Goal: Task Accomplishment & Management: Complete application form

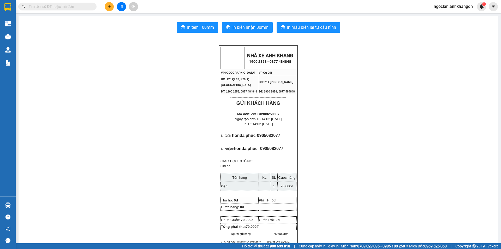
click at [71, 8] on input "text" at bounding box center [60, 7] width 62 height 6
paste input "VPSG0908250007"
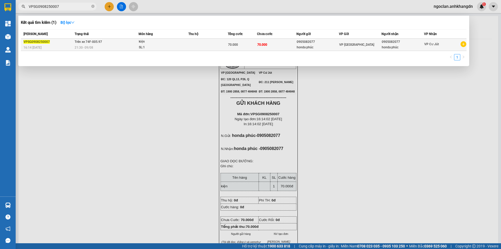
type input "VPSG0908250007"
click at [252, 40] on td "70.000" at bounding box center [242, 45] width 29 height 12
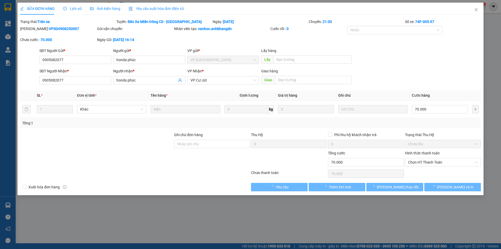
type input "0905082077"
type input "honda phúc"
type input "0905082077"
type input "honda phúc"
type input "70.000"
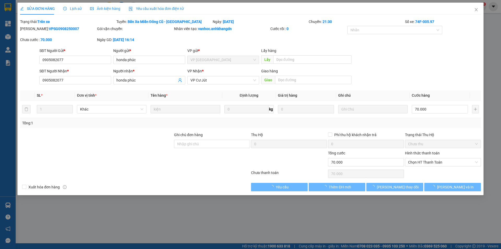
type input "70.000"
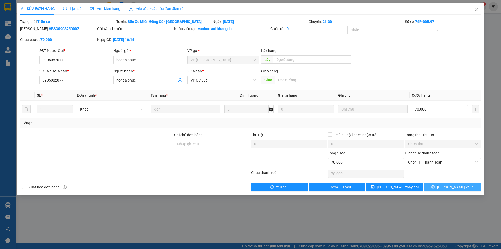
drag, startPoint x: 470, startPoint y: 187, endPoint x: 426, endPoint y: 157, distance: 53.1
click at [469, 187] on button "[PERSON_NAME] và In" at bounding box center [452, 187] width 57 height 8
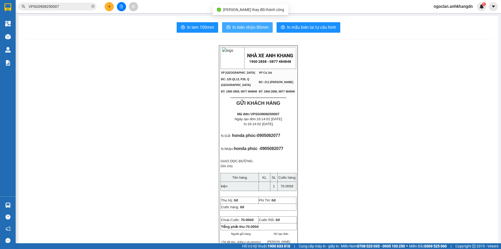
click at [263, 30] on span "In biên nhận 80mm" at bounding box center [250, 27] width 36 height 7
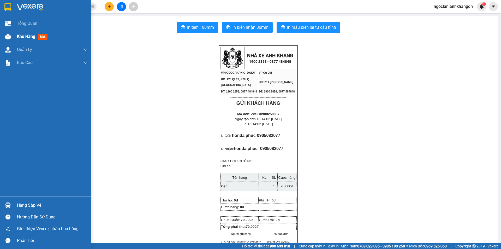
click at [15, 40] on div "Kho hàng mới" at bounding box center [45, 36] width 91 height 13
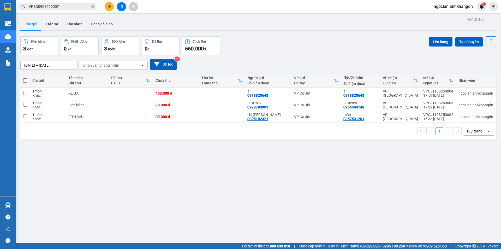
click at [263, 39] on div "Đơn hàng 3 đơn Khối lượng 0 kg Số lượng 3 món Đã thu 0 đ Chưa thu 560.000 đ Lên…" at bounding box center [258, 45] width 476 height 19
click at [106, 7] on button at bounding box center [109, 6] width 9 height 9
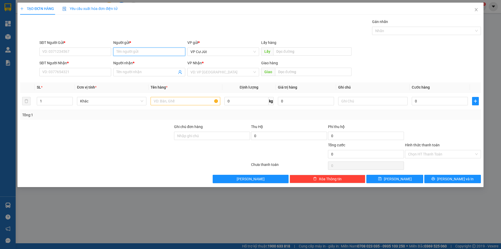
click at [138, 54] on input "Người gửi *" at bounding box center [149, 51] width 72 height 8
type input "a thiên"
click at [144, 62] on div "a Thiên (bún thịt nướng) - 0942548648" at bounding box center [148, 62] width 65 height 6
type input "0942548648"
type input "a Thiên (bún thịt nướng)"
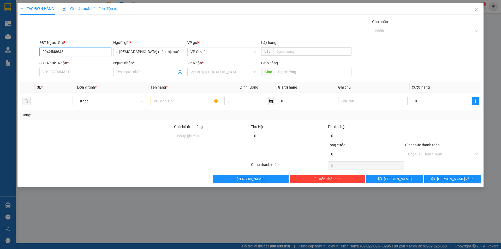
drag, startPoint x: 84, startPoint y: 52, endPoint x: 34, endPoint y: 55, distance: 50.2
click at [32, 52] on div "SĐT Người Gửi * 0942548648 0942548648 Người gửi * a Thiên (bún thịt nướng) VP g…" at bounding box center [251, 49] width 462 height 18
click at [60, 71] on input "SĐT Người Nhận *" at bounding box center [75, 72] width 72 height 8
paste input "0942548648"
type input "0942548648"
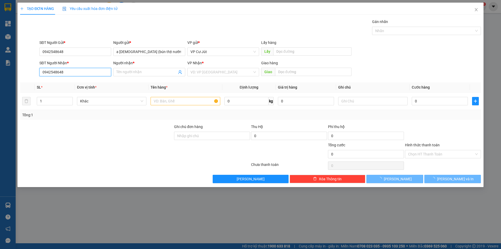
click at [89, 72] on input "0942548648" at bounding box center [75, 72] width 72 height 8
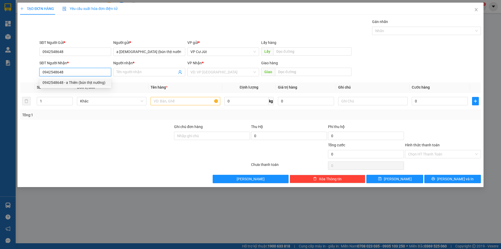
drag, startPoint x: 86, startPoint y: 82, endPoint x: 105, endPoint y: 80, distance: 19.6
click at [86, 82] on div "0942548648 - a Thiên (bún thịt nướng)" at bounding box center [75, 83] width 65 height 6
type input "a Thiên (bún thịt nướng)"
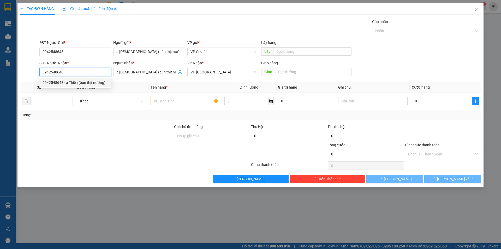
type input "30.000"
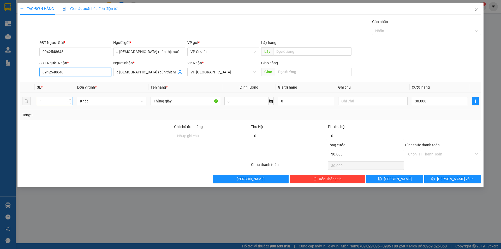
type input "0942548648"
click at [51, 102] on input "1" at bounding box center [54, 101] width 35 height 8
type input "2"
drag, startPoint x: 194, startPoint y: 101, endPoint x: 180, endPoint y: 101, distance: 13.8
click at [180, 101] on input "Thùng giấy" at bounding box center [185, 101] width 69 height 8
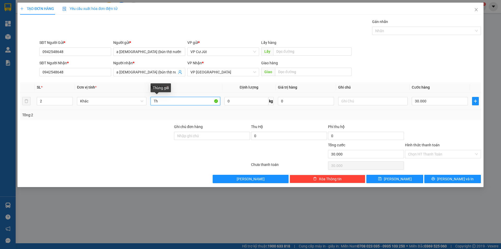
type input "T"
type input "TG + VALI"
click at [430, 102] on input "30.000" at bounding box center [440, 101] width 56 height 8
type input "0"
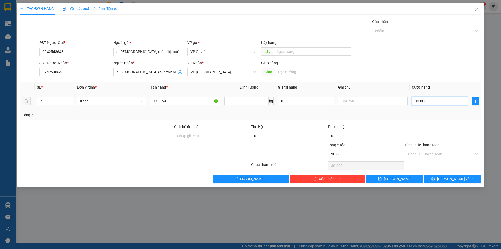
type input "0"
type input "80"
type input "800"
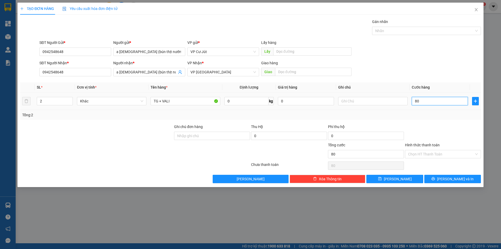
type input "800"
type input "8.000"
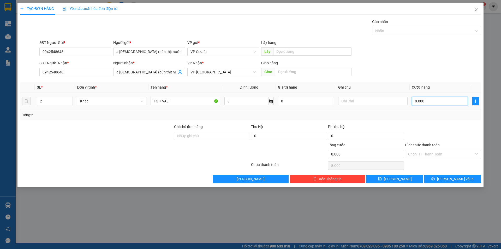
type input "80.000"
click at [447, 178] on button "Lưu và In" at bounding box center [452, 179] width 57 height 8
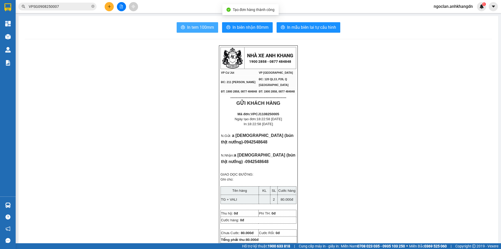
click at [205, 29] on span "In tem 100mm" at bounding box center [200, 27] width 27 height 7
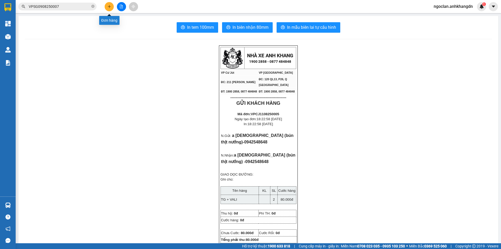
click at [107, 8] on button at bounding box center [109, 6] width 9 height 9
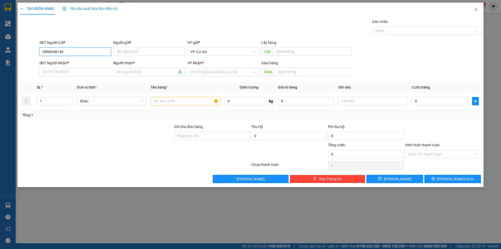
drag, startPoint x: 84, startPoint y: 51, endPoint x: 32, endPoint y: 51, distance: 52.2
click at [32, 51] on div "SĐT Người Gửi * 0888048148 0888048148 Người gửi * Tên người gửi VP gửi * VP Cư …" at bounding box center [251, 49] width 462 height 18
type input "0888048148"
click at [62, 73] on input "SĐT Người Nhận *" at bounding box center [75, 72] width 72 height 8
paste input "0888048148"
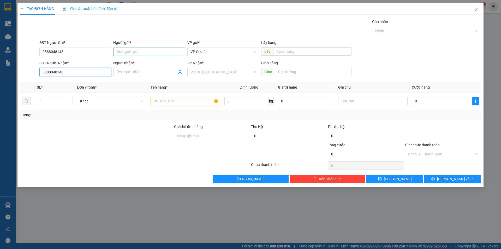
type input "0888048148"
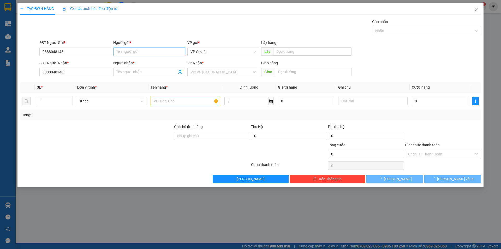
click at [132, 51] on input "Người gửi *" at bounding box center [149, 51] width 72 height 8
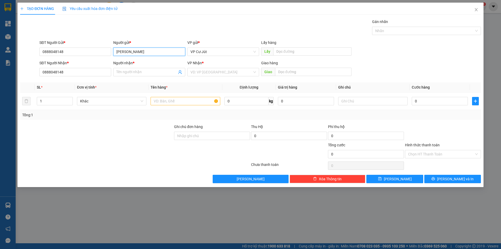
type input "Tuấn Anh"
click at [140, 42] on div "Người gửi *" at bounding box center [149, 43] width 72 height 6
click at [140, 47] on input "Tuấn Anh" at bounding box center [149, 51] width 72 height 8
drag, startPoint x: 139, startPoint y: 52, endPoint x: 105, endPoint y: 54, distance: 34.5
click at [105, 54] on div "SĐT Người Gửi * 0888048148 Người gửi * Tuấn Anh Tuấn Anh VP gửi * VP Cư Jút Lấy…" at bounding box center [260, 49] width 444 height 18
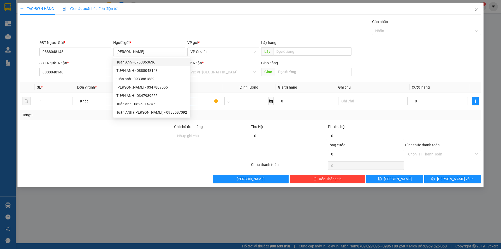
click at [135, 35] on div "Gán nhãn Nhãn" at bounding box center [260, 28] width 444 height 18
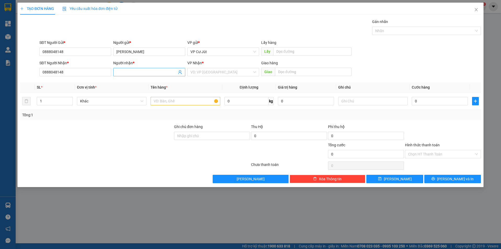
click at [126, 71] on input "Người nhận *" at bounding box center [146, 72] width 60 height 6
paste input "Tuấn Anh"
type input "Tuấn Anh"
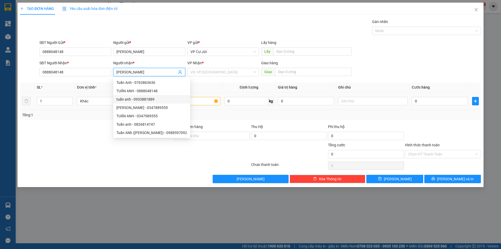
click at [163, 100] on div "tuấn anh - 0933881889" at bounding box center [151, 99] width 71 height 6
type input "0933881889"
type input "tuấn anh"
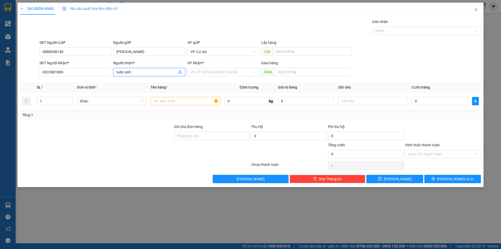
drag, startPoint x: 142, startPoint y: 73, endPoint x: 115, endPoint y: 72, distance: 26.6
click at [115, 72] on span "tuấn anh" at bounding box center [149, 72] width 72 height 8
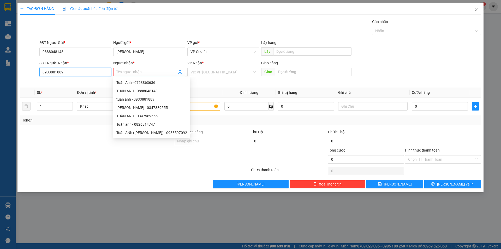
click at [31, 75] on div "SĐT Người Nhận * 0933881889 0933881889 Người nhận * Tên người nhận Tên không hợ…" at bounding box center [251, 71] width 462 height 23
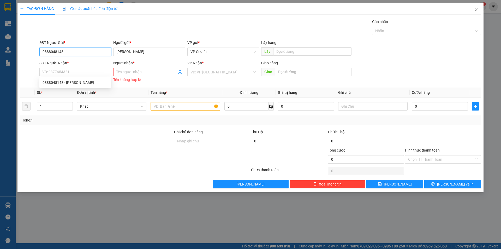
drag, startPoint x: 71, startPoint y: 51, endPoint x: 28, endPoint y: 52, distance: 42.3
click at [28, 52] on div "SĐT Người Gửi * 0888048148 0888048148 Người gửi * Tuấn Anh VP gửi * VP Cư Jút L…" at bounding box center [251, 49] width 462 height 18
click at [46, 73] on input "SĐT Người Nhận *" at bounding box center [75, 72] width 72 height 8
paste input "0888048148"
type input "0888048148"
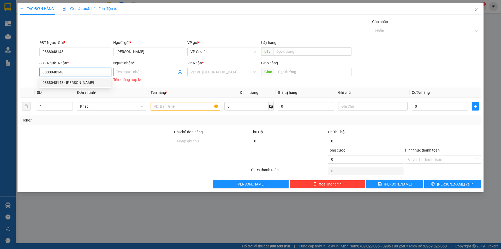
click at [89, 82] on div "0888048148 - TUẤN ANH" at bounding box center [75, 83] width 65 height 6
type input "TUẤN ANH"
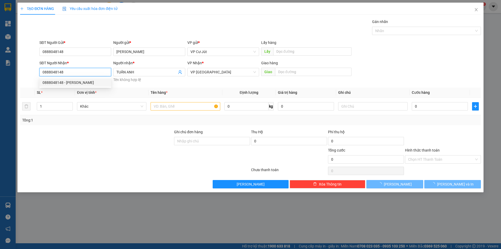
type input "150.000"
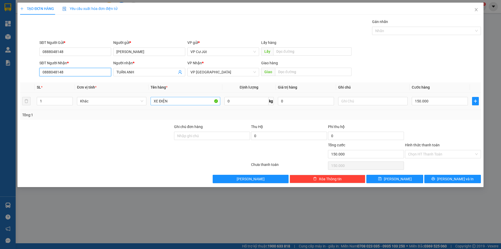
type input "0888048148"
drag, startPoint x: 178, startPoint y: 100, endPoint x: 140, endPoint y: 100, distance: 38.6
click at [140, 100] on tr "1 Khác XE ĐIỆN 0 kg 0 150.000" at bounding box center [250, 100] width 461 height 17
type input "HỒ SƠ"
click at [433, 103] on input "150.000" at bounding box center [440, 101] width 56 height 8
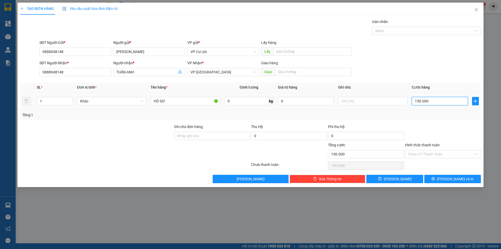
type input "0"
type input "20"
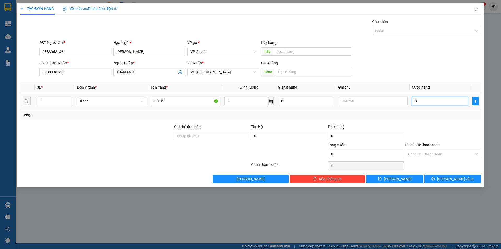
type input "20"
type input "200"
type input "2.000"
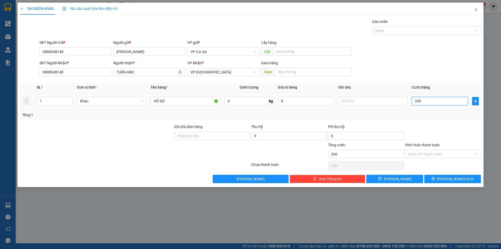
type input "2.000"
type input "20.000"
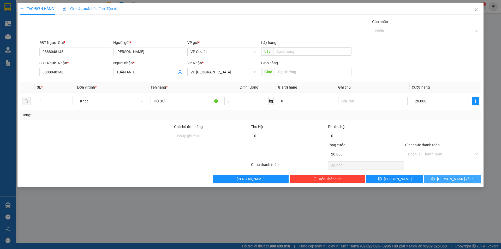
click at [444, 176] on button "Lưu và In" at bounding box center [452, 179] width 57 height 8
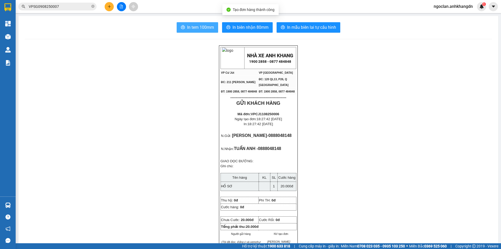
click at [206, 22] on button "In tem 100mm" at bounding box center [197, 27] width 41 height 10
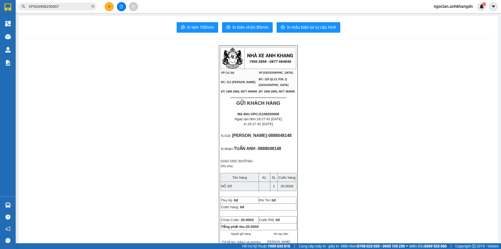
click at [118, 8] on button at bounding box center [121, 6] width 9 height 9
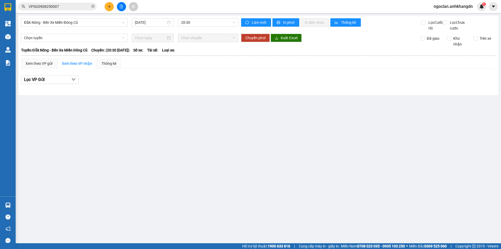
click at [192, 28] on div "Đắk Nông - Bến Xe Miền Đông Cũ 11/08/2025 20:30" at bounding box center [130, 24] width 218 height 13
click at [193, 27] on div "Đắk Nông - Bến Xe Miền Đông Cũ 11/08/2025 20:30" at bounding box center [130, 24] width 218 height 13
drag, startPoint x: 193, startPoint y: 24, endPoint x: 194, endPoint y: 39, distance: 14.9
click at [193, 25] on span "20:30" at bounding box center [208, 23] width 54 height 8
click at [194, 46] on div "21:30" at bounding box center [201, 49] width 47 height 8
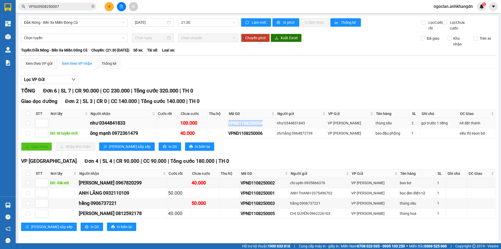
drag, startPoint x: 252, startPoint y: 129, endPoint x: 232, endPoint y: 129, distance: 20.6
click at [232, 128] on tr "như 0344841833 100.000 VPND1108250004 như 0344831843 VP Nam Dong thùng sầu 2 gọ…" at bounding box center [258, 123] width 474 height 10
copy div "VPND1108250004"
click at [294, 104] on div "Giao dọc đường Đơn 2 | SL 3 | CR 0 | CC 140.000 | Tổng cước 140.000 | TH 0" at bounding box center [258, 101] width 474 height 8
click at [92, 8] on span at bounding box center [92, 6] width 3 height 5
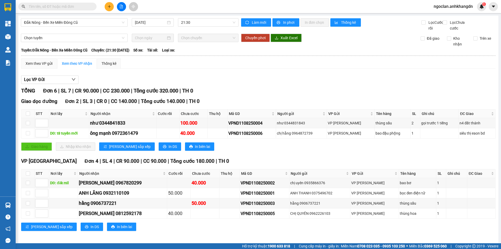
click at [86, 7] on input "text" at bounding box center [60, 7] width 62 height 6
paste input "VPND1108250004"
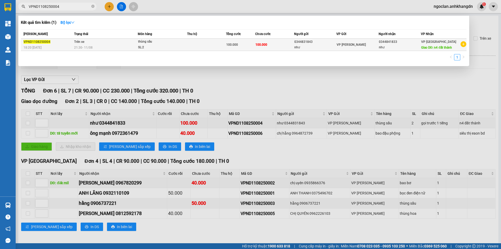
type input "VPND1108250004"
click at [139, 46] on div "SL: 2" at bounding box center [157, 48] width 39 height 6
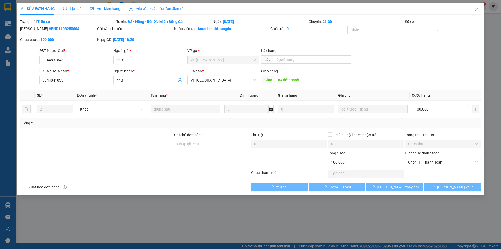
type input "0344831843"
type input "như"
type input "0344841833"
type input "như"
type input "n4 đất thánh"
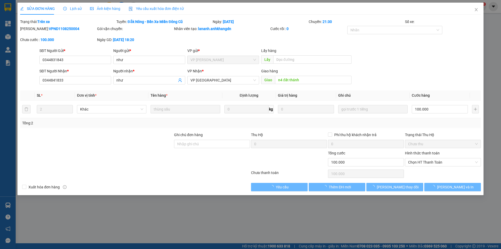
type input "100.000"
click at [82, 11] on div "SỬA ĐƠN HÀNG Lịch sử Ảnh kiện hàng Yêu cầu xuất hóa đơn điện tử" at bounding box center [102, 9] width 164 height 12
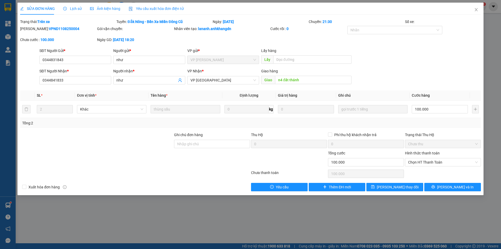
click at [80, 11] on span "Lịch sử" at bounding box center [72, 9] width 19 height 4
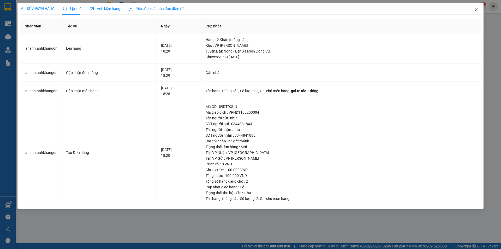
click at [479, 9] on span "Close" at bounding box center [476, 10] width 15 height 15
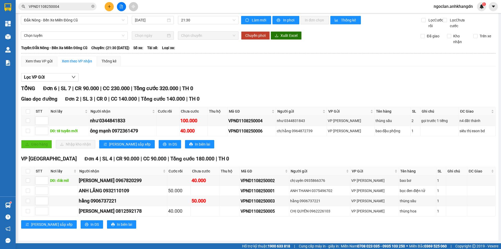
scroll to position [8, 0]
drag, startPoint x: 272, startPoint y: 132, endPoint x: 235, endPoint y: 132, distance: 36.3
click at [235, 132] on div "VPND1108250006" at bounding box center [251, 131] width 47 height 7
copy div "VPND1108250006"
click at [93, 6] on icon "close-circle" at bounding box center [92, 6] width 3 height 3
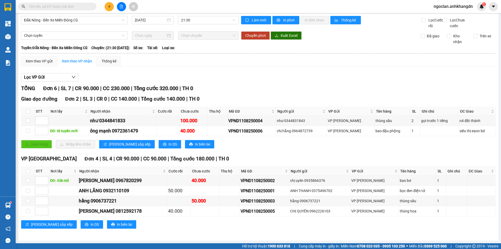
click at [73, 6] on input "text" at bounding box center [60, 7] width 62 height 6
paste input "VPND1108250006"
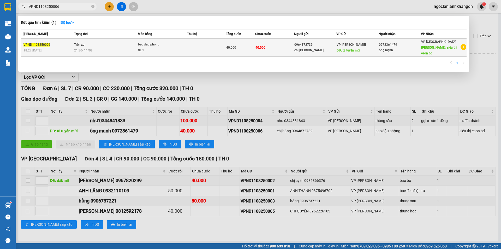
type input "VPND1108250006"
click at [102, 46] on td "Trên xe 21:30 - 11/08" at bounding box center [105, 48] width 65 height 18
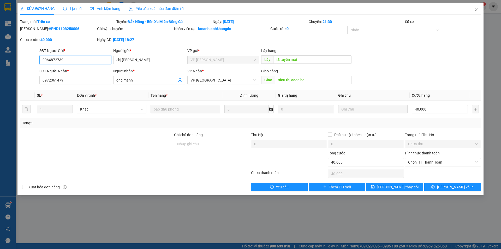
type input "0964872739"
type input "chị hằng"
type input "t8 tuyến mới"
type input "0972361479"
type input "ông mạnh"
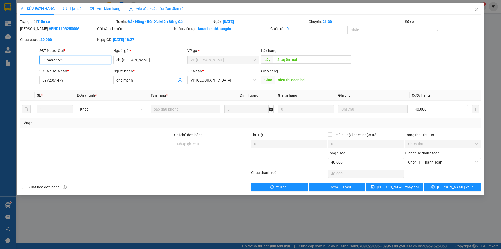
type input "siêu thị eaon bd"
type input "40.000"
click at [80, 10] on span "Lịch sử" at bounding box center [72, 9] width 19 height 4
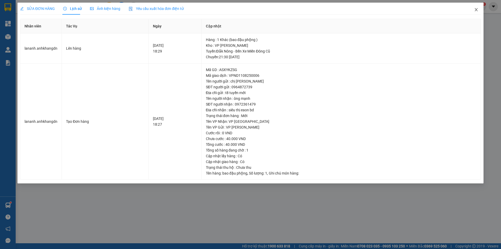
click at [476, 11] on icon "close" at bounding box center [476, 10] width 4 height 4
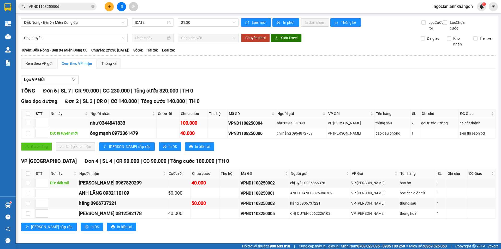
scroll to position [8, 0]
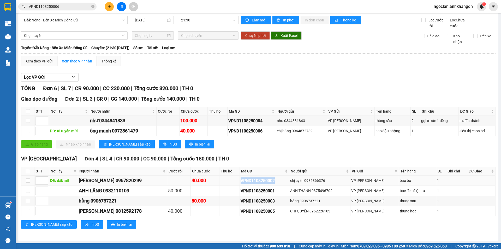
drag, startPoint x: 249, startPoint y: 180, endPoint x: 238, endPoint y: 180, distance: 11.2
click at [241, 180] on div "VPND1108250002" at bounding box center [265, 180] width 48 height 7
copy div "VPND1108250002"
click at [283, 154] on div "TỔNG Đơn 6 | SL 7 | CR 90.000 | CC 230.000 | Tổng cước 320.000 | TH 0 Giao dọc …" at bounding box center [258, 159] width 474 height 151
click at [93, 7] on icon "close-circle" at bounding box center [92, 6] width 3 height 3
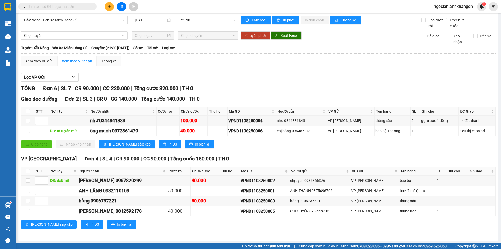
click at [85, 7] on input "text" at bounding box center [60, 7] width 62 height 6
paste input "VPND1108250002"
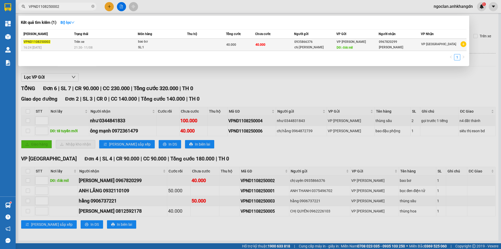
type input "VPND1108250002"
click at [97, 47] on div "21:30 - 11/08" at bounding box center [105, 48] width 63 height 6
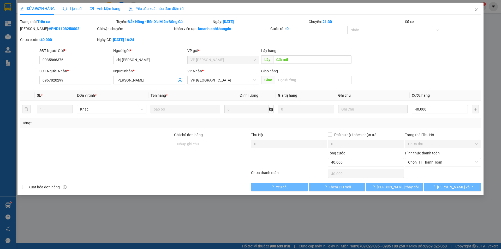
type input "0935866376"
type input "chị uyên"
type input "đăk mil"
type input "0967820299"
type input "lê oanh"
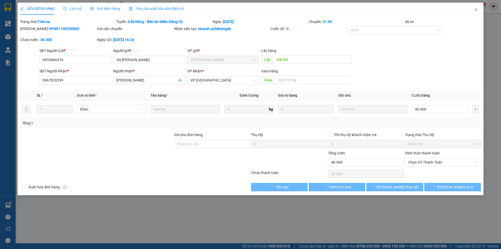
type input "40.000"
click at [79, 10] on span "Lịch sử" at bounding box center [72, 9] width 19 height 4
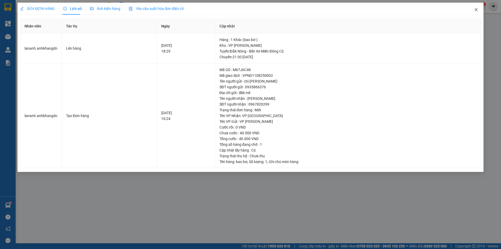
drag, startPoint x: 476, startPoint y: 11, endPoint x: 470, endPoint y: 12, distance: 6.1
click at [476, 11] on icon "close" at bounding box center [476, 10] width 4 height 4
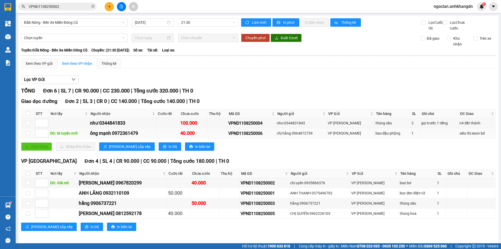
scroll to position [8, 0]
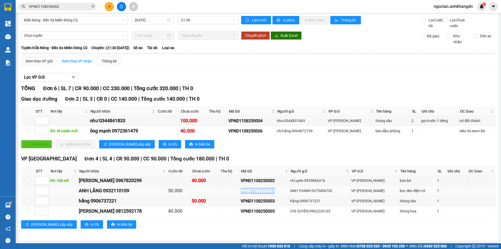
drag, startPoint x: 273, startPoint y: 190, endPoint x: 237, endPoint y: 190, distance: 35.5
click at [241, 190] on div "VPND1108250001" at bounding box center [265, 190] width 48 height 7
copy div "VPND1108250001"
click at [93, 8] on icon "close-circle" at bounding box center [92, 6] width 3 height 3
click at [74, 8] on input "text" at bounding box center [60, 7] width 62 height 6
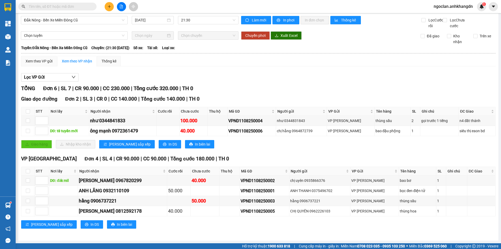
paste input "VPND1108250001"
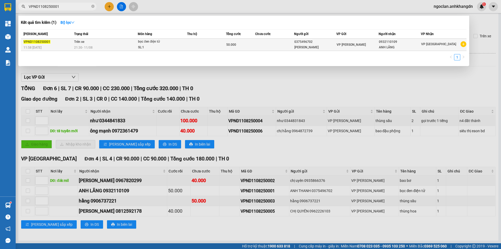
type input "VPND1108250001"
click at [85, 42] on td "Trên xe 21:30 - 11/08" at bounding box center [105, 45] width 65 height 12
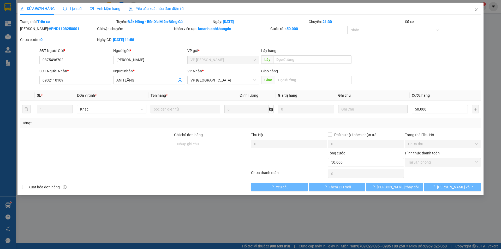
type input "0375496702"
type input "ANH THANH"
type input "0932110109"
type input "ANH LÃNG"
type input "50.000"
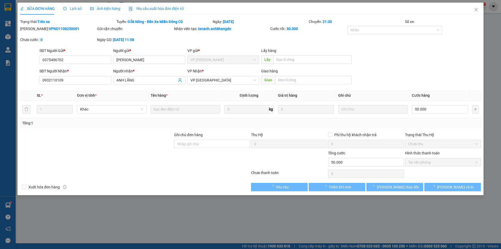
click at [74, 12] on div "Lịch sử" at bounding box center [72, 9] width 19 height 12
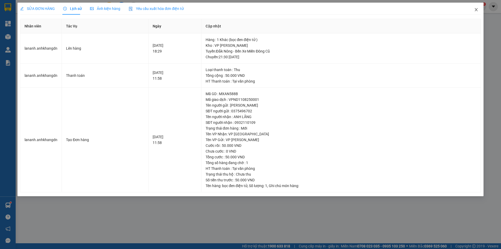
click at [474, 11] on icon "close" at bounding box center [476, 10] width 4 height 4
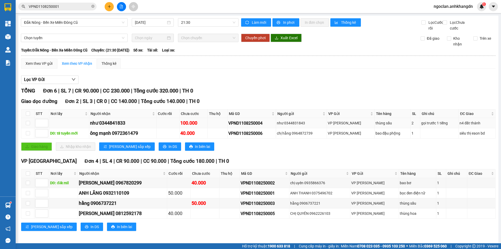
scroll to position [8, 0]
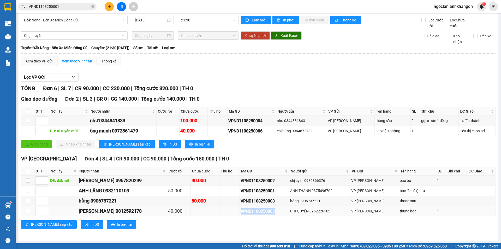
drag, startPoint x: 275, startPoint y: 210, endPoint x: 238, endPoint y: 213, distance: 37.2
click at [241, 213] on div "VPND1108250005" at bounding box center [265, 211] width 48 height 7
copy div "VPND1108250005"
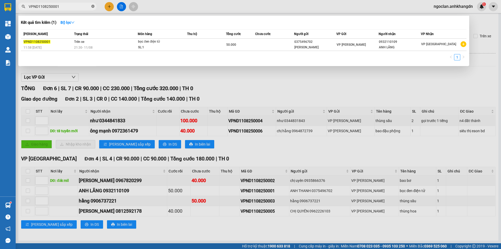
click at [92, 7] on icon "close-circle" at bounding box center [92, 6] width 3 height 3
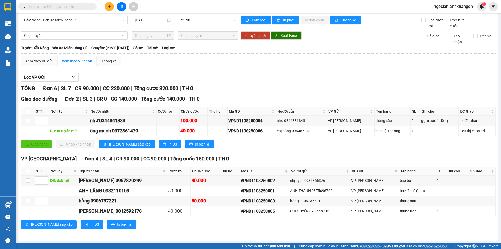
click at [81, 8] on input "text" at bounding box center [60, 7] width 62 height 6
paste input "VPND1108250005"
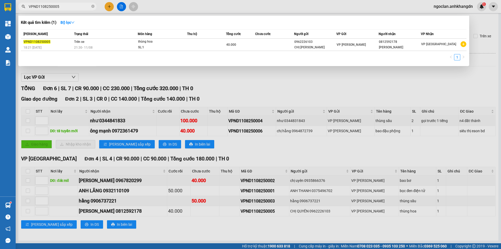
type input "VPND1108250005"
click at [97, 44] on td "Trên xe 21:30 - 11/08" at bounding box center [105, 45] width 65 height 12
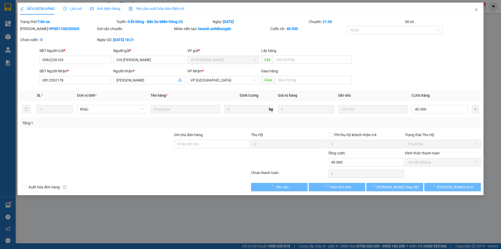
type input "0962226103"
type input "CHỊ QUYÊN"
type input "0812592178"
type input "ANH TUẤN"
type input "40.000"
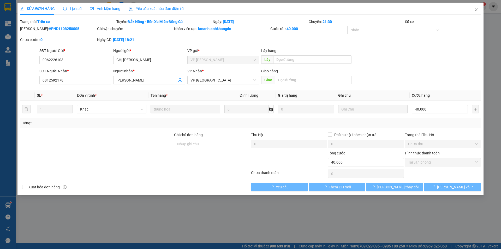
click at [75, 11] on div "Lịch sử" at bounding box center [72, 9] width 19 height 6
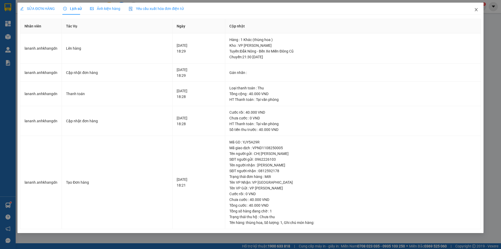
click at [478, 10] on icon "close" at bounding box center [476, 10] width 4 height 4
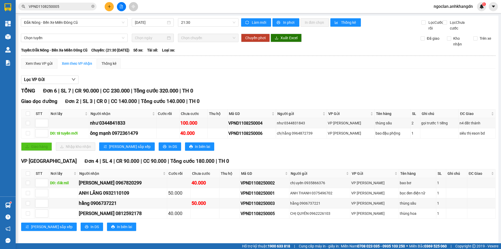
click at [261, 103] on div "Giao dọc đường Đơn 2 | SL 3 | CR 0 | CC 140.000 | Tổng cước 140.000 | TH 0" at bounding box center [258, 101] width 474 height 8
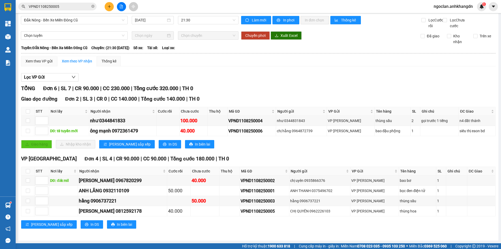
scroll to position [8, 0]
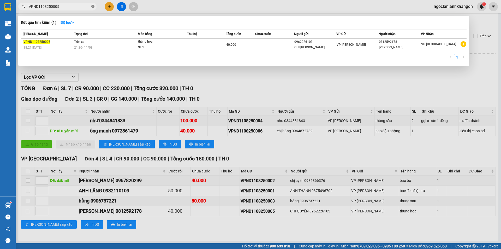
click at [93, 7] on icon "close-circle" at bounding box center [92, 6] width 3 height 3
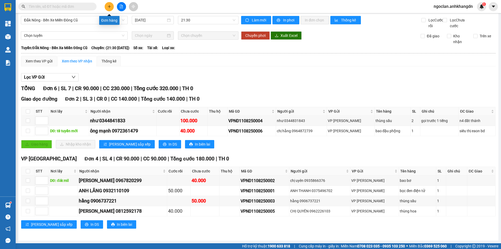
click at [112, 6] on button at bounding box center [109, 6] width 9 height 9
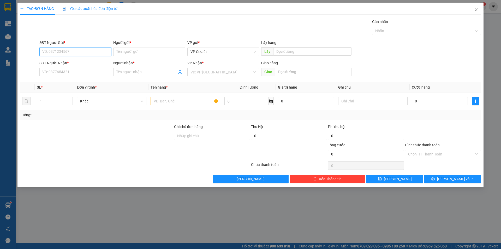
click at [95, 52] on input "SĐT Người Gửi *" at bounding box center [75, 51] width 72 height 8
type input "0"
click at [115, 40] on div "Người gửi *" at bounding box center [149, 43] width 72 height 6
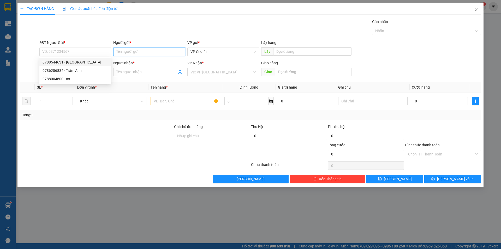
click at [115, 47] on input "Người gửi *" at bounding box center [149, 51] width 72 height 8
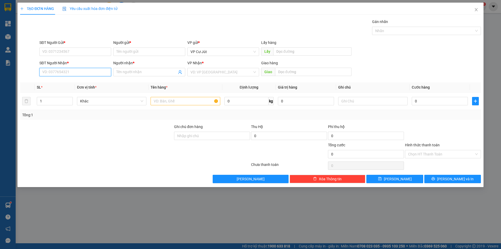
click at [105, 74] on input "SĐT Người Nhận *" at bounding box center [75, 72] width 72 height 8
type input "0787786513"
click at [97, 81] on div "0787786513 - VIÊN" at bounding box center [75, 83] width 65 height 6
type input "VIÊN"
type input "60.000"
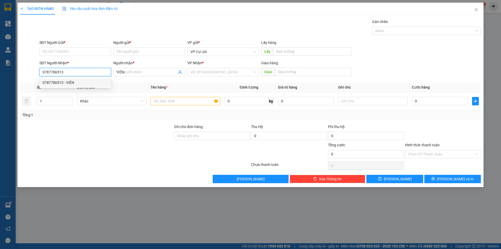
type input "60.000"
type input "0787786513"
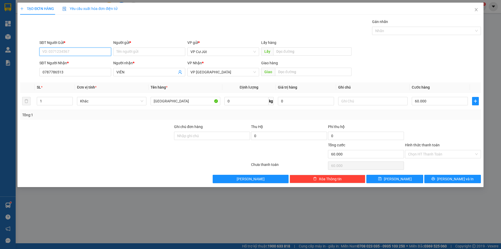
click at [91, 49] on input "SĐT Người Gửi *" at bounding box center [75, 51] width 72 height 8
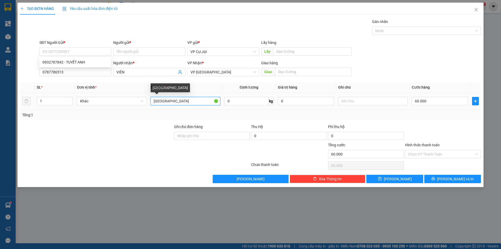
click at [164, 103] on input "[GEOGRAPHIC_DATA]" at bounding box center [185, 101] width 69 height 8
type input "T"
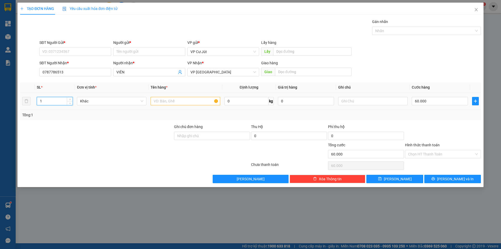
click at [51, 100] on input "1" at bounding box center [54, 101] width 35 height 8
type input "2"
click at [168, 102] on input "text" at bounding box center [185, 101] width 69 height 8
type input "t"
type input "TG+TX"
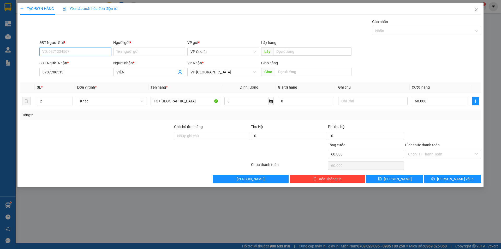
click at [92, 53] on input "SĐT Người Gửi *" at bounding box center [75, 51] width 72 height 8
click at [94, 59] on div "0932787842 - TUYẾT ANH" at bounding box center [75, 62] width 72 height 8
type input "0932787842"
type input "TUYẾT ANH"
type input "1"
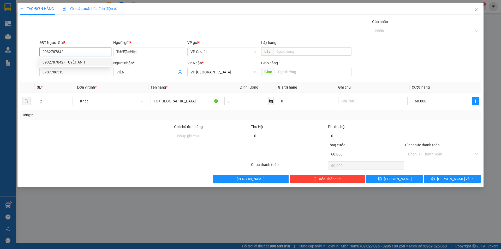
type input "[GEOGRAPHIC_DATA]"
type input "0932787842"
drag, startPoint x: 202, startPoint y: 15, endPoint x: 240, endPoint y: 56, distance: 55.8
click at [204, 15] on div "TẠO ĐƠN HÀNG Yêu cầu xuất hóa đơn điện tử Transit Pickup Surcharge Ids Transit …" at bounding box center [250, 93] width 461 height 180
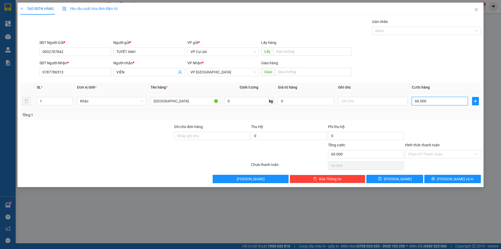
click at [423, 101] on input "60.000" at bounding box center [440, 101] width 56 height 8
type input "0"
type input "80"
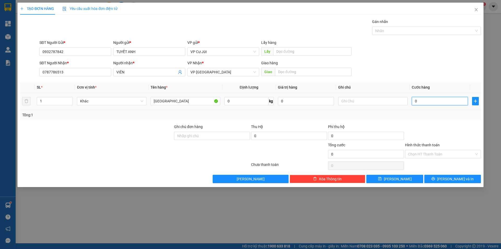
type input "80"
type input "800"
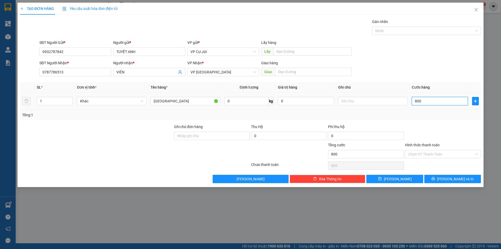
type input "8.000"
type input "80.000"
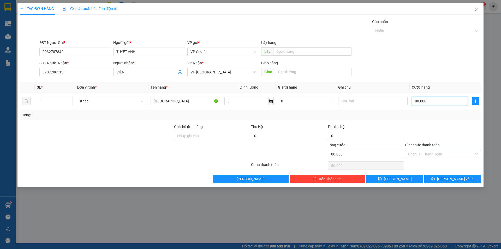
type input "80.000"
click at [429, 156] on input "Hình thức thanh toán" at bounding box center [441, 154] width 66 height 8
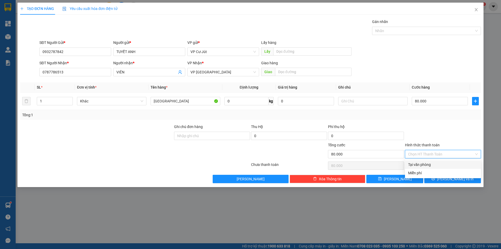
click at [430, 164] on div "Tại văn phòng" at bounding box center [443, 165] width 70 height 6
type input "0"
click at [443, 175] on button "Lưu và In" at bounding box center [452, 179] width 57 height 8
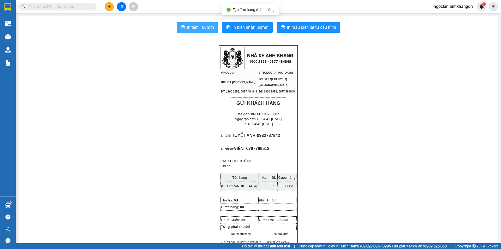
click at [203, 29] on span "In tem 100mm" at bounding box center [200, 27] width 27 height 7
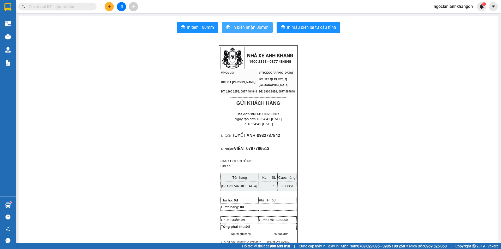
click at [244, 27] on span "In biên nhận 80mm" at bounding box center [250, 27] width 36 height 7
click at [236, 30] on span "In biên nhận 80mm" at bounding box center [250, 27] width 36 height 7
click at [253, 28] on span "In biên nhận 80mm" at bounding box center [250, 27] width 36 height 7
click at [252, 29] on span "In biên nhận 80mm" at bounding box center [250, 27] width 36 height 7
click at [230, 26] on button "In biên nhận 80mm" at bounding box center [247, 27] width 51 height 10
